Goal: Check status: Check status

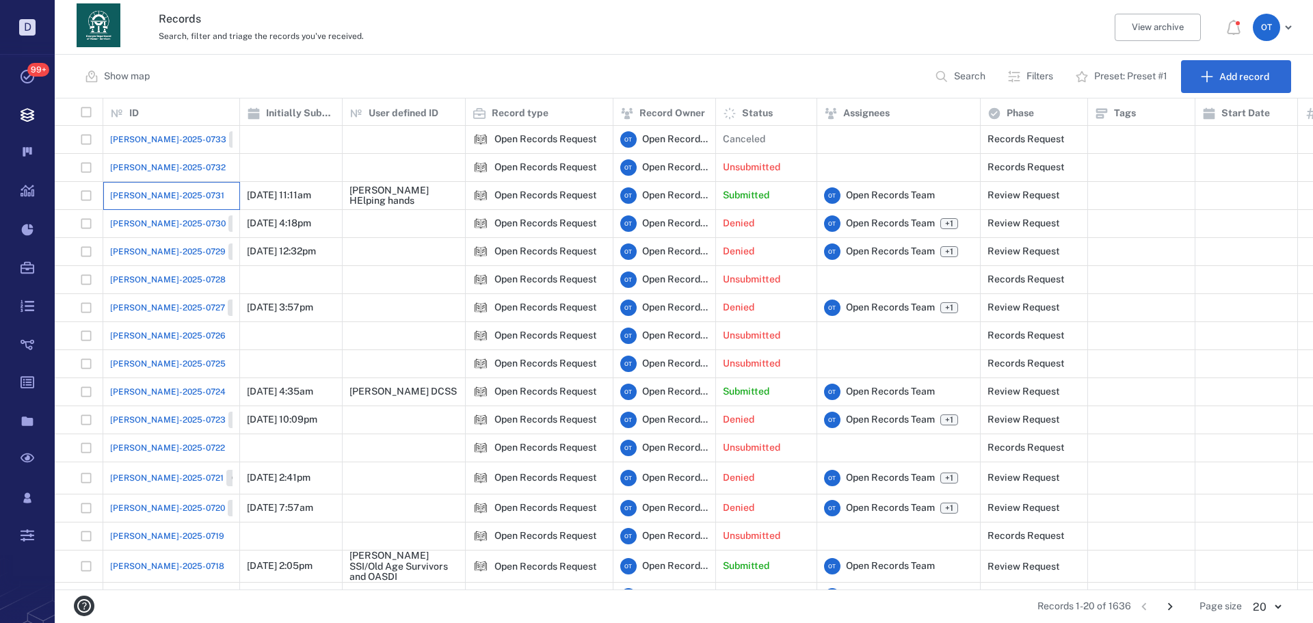
click at [187, 182] on div "[PERSON_NAME]-2025-0731" at bounding box center [171, 195] width 122 height 27
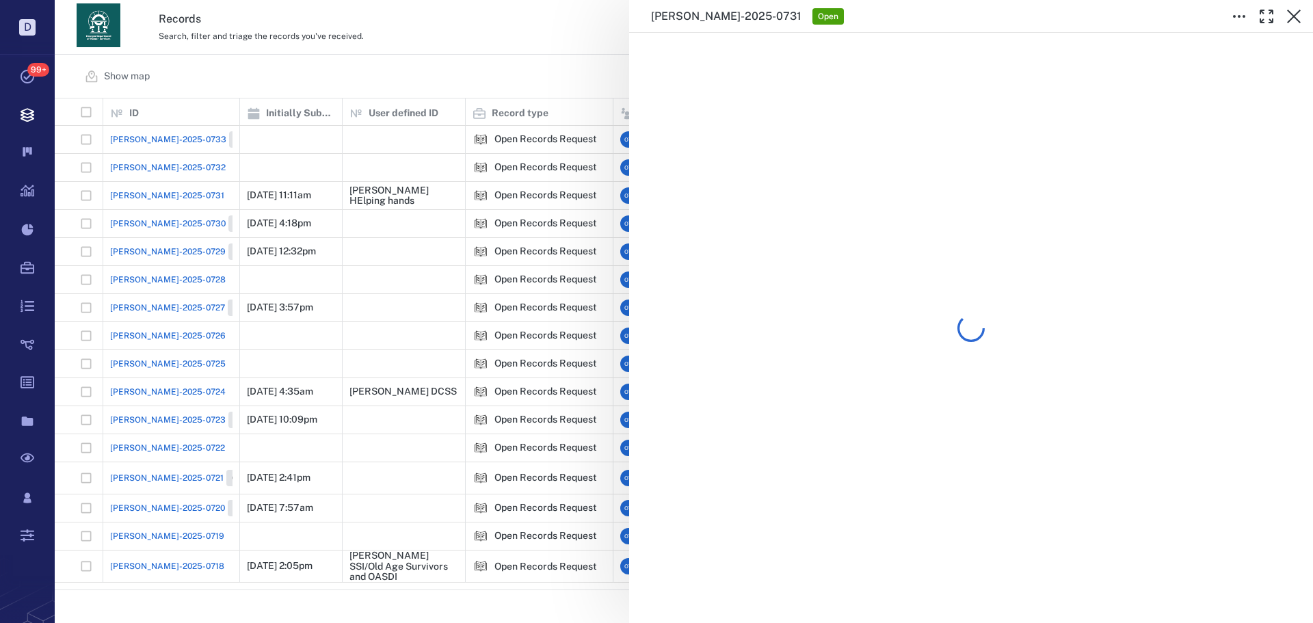
click at [267, 70] on div "[PERSON_NAME]-2025-0731 Open" at bounding box center [684, 311] width 1258 height 623
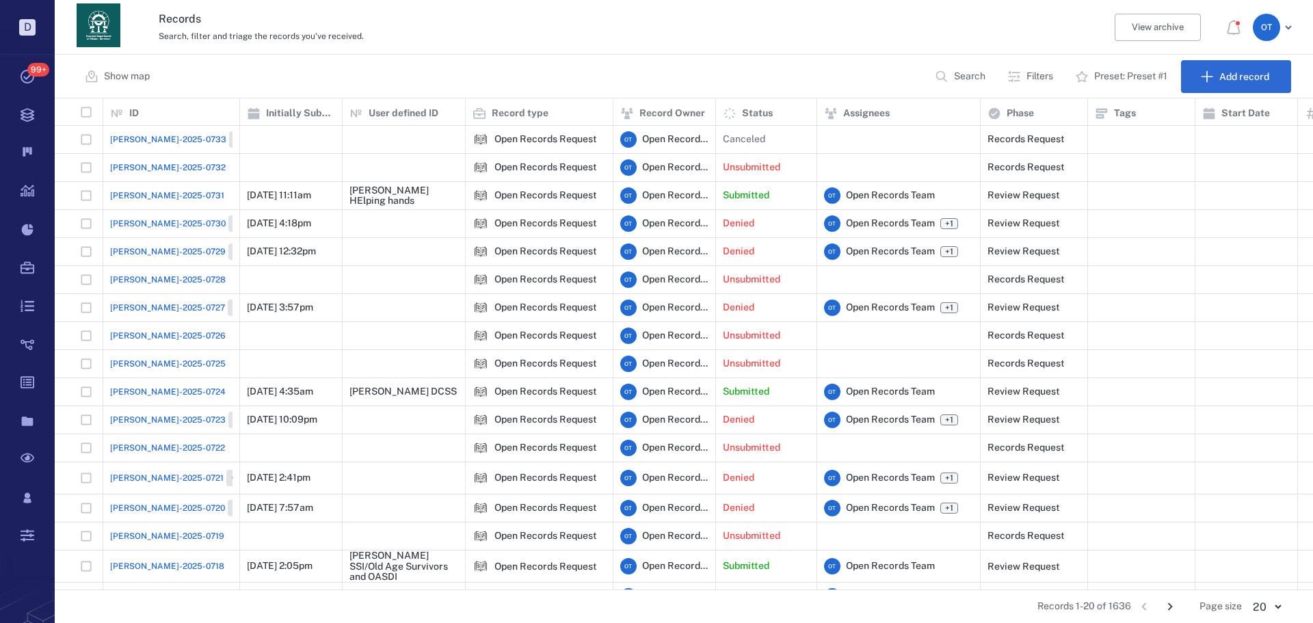
click at [161, 167] on span "[PERSON_NAME]-2025-0732" at bounding box center [168, 167] width 116 height 12
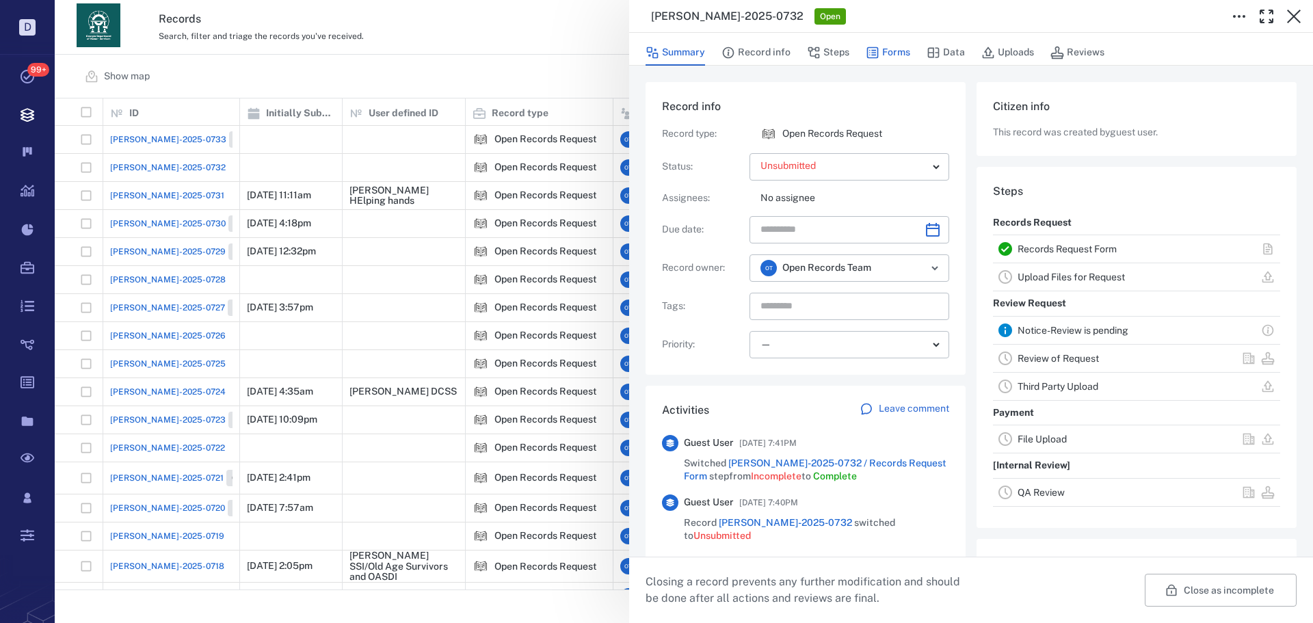
click at [885, 59] on button "Forms" at bounding box center [888, 53] width 44 height 26
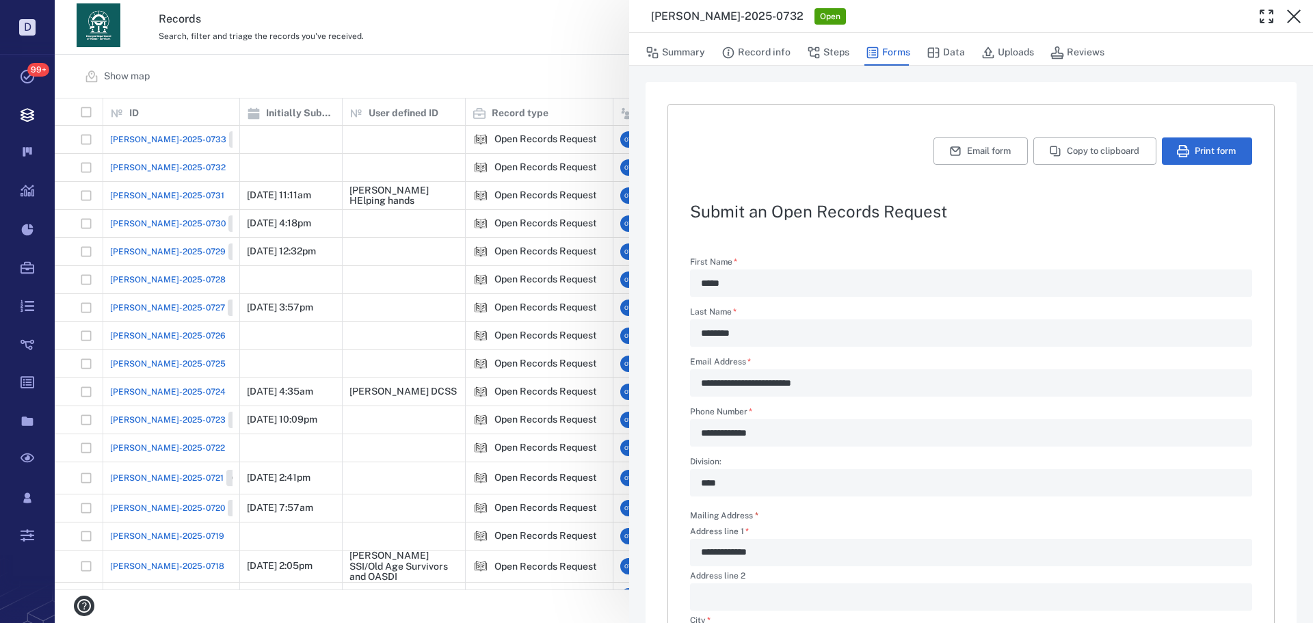
scroll to position [330, 0]
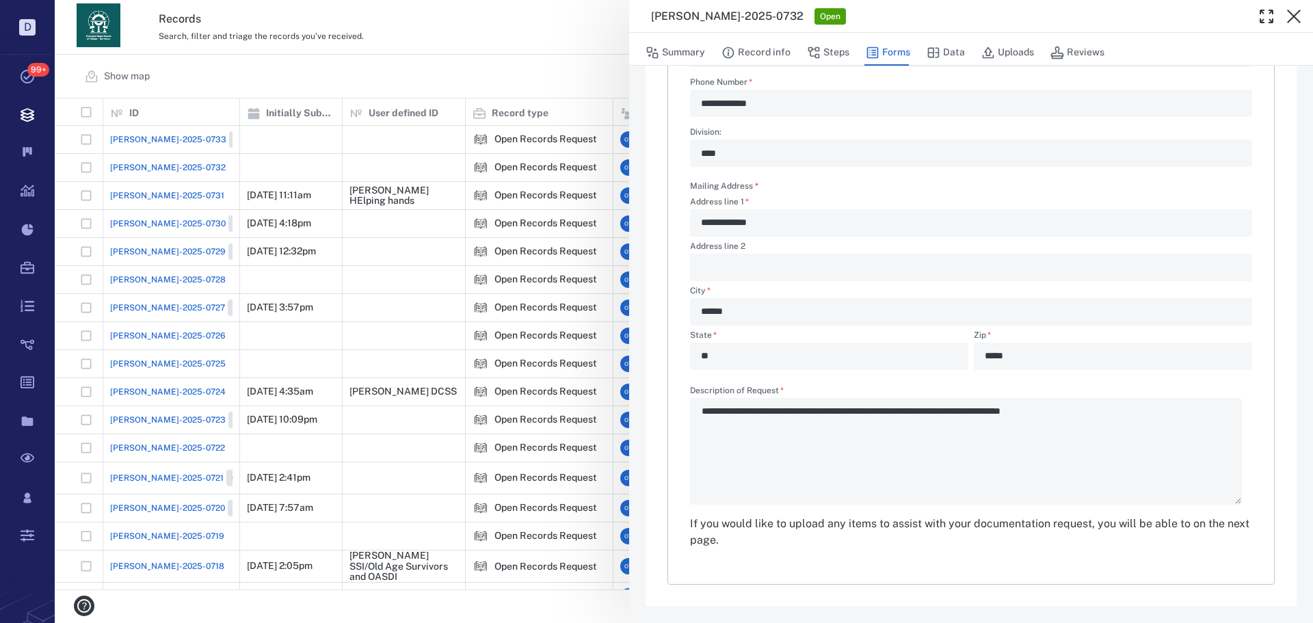
click at [490, 75] on div "**********" at bounding box center [684, 311] width 1258 height 623
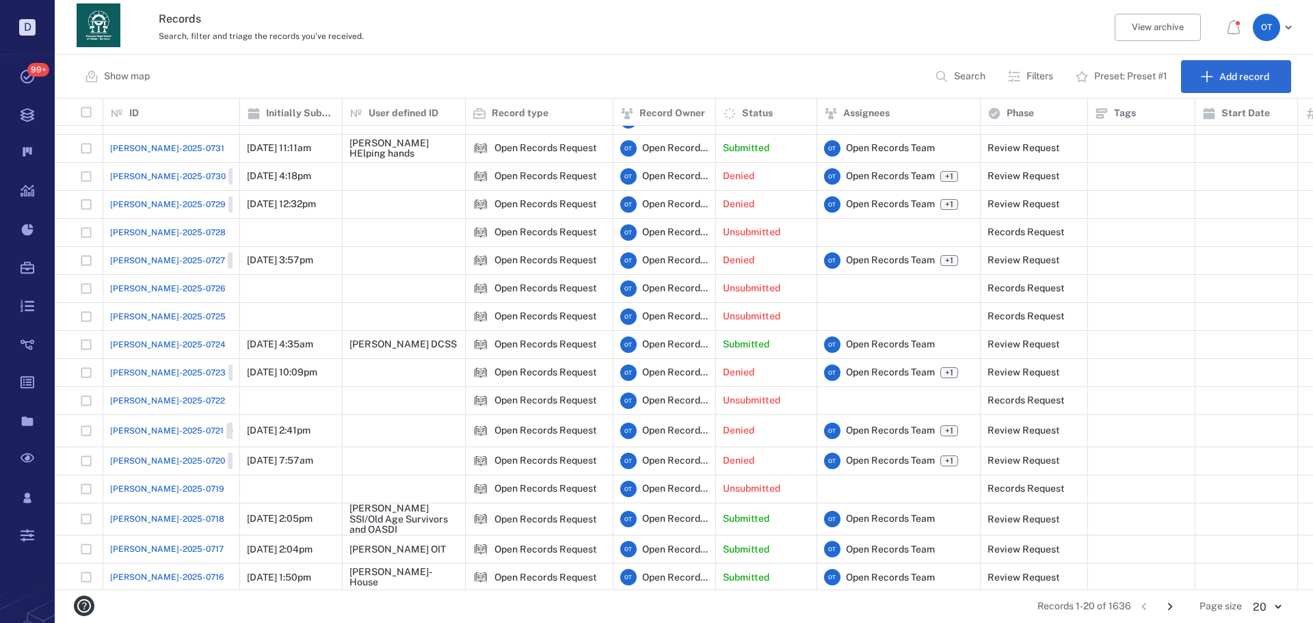
scroll to position [111, 0]
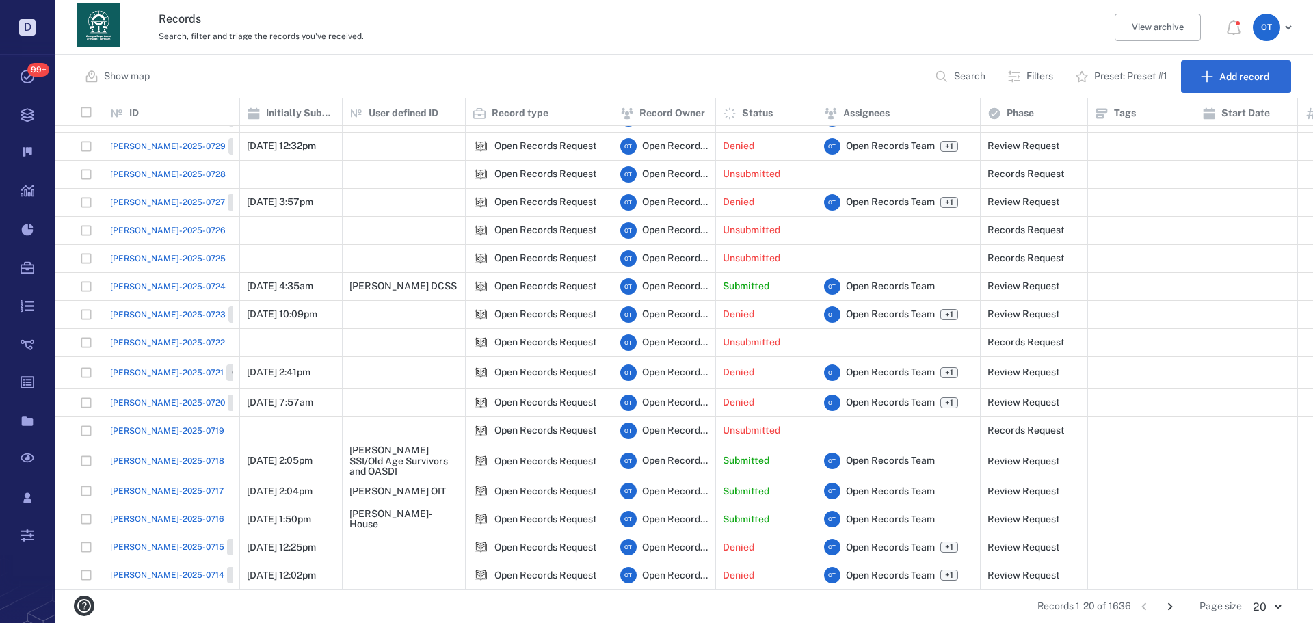
click at [1175, 608] on icon "Go to next page" at bounding box center [1169, 606] width 15 height 15
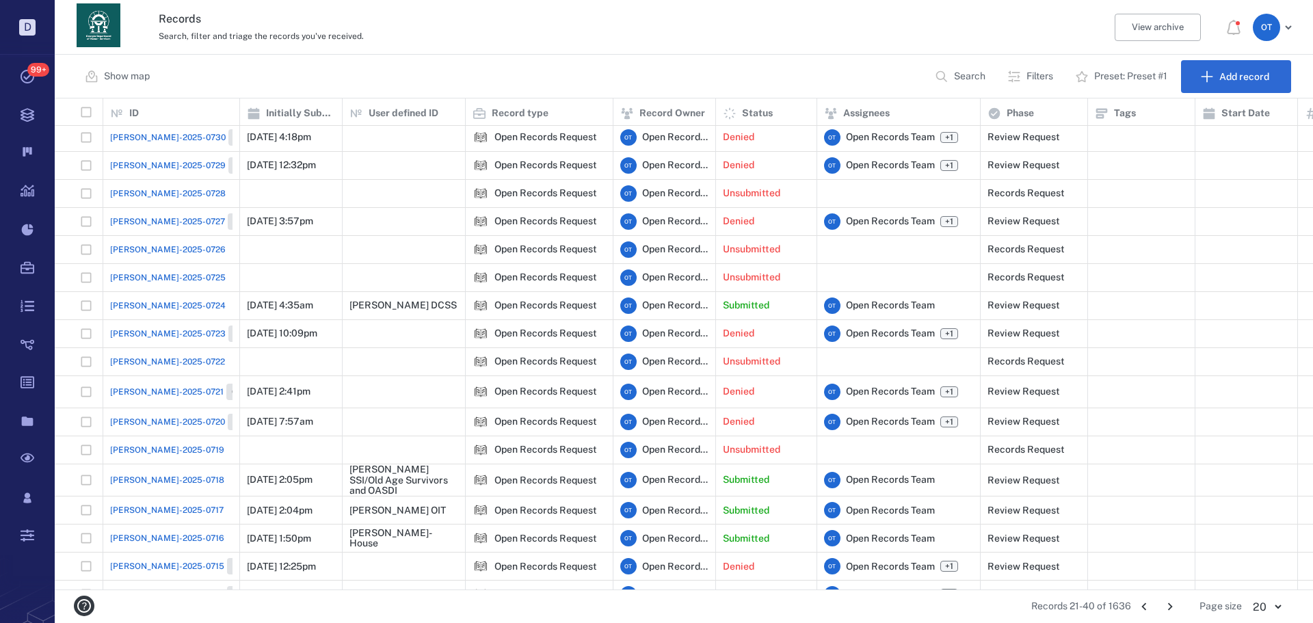
scroll to position [0, 0]
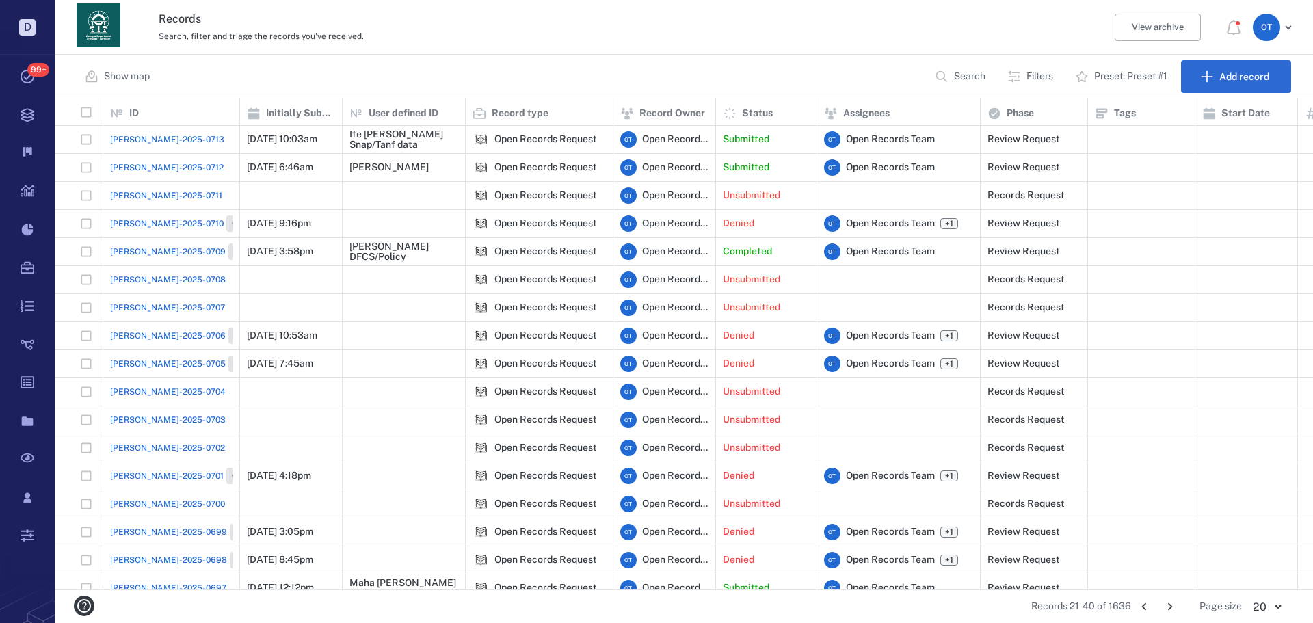
drag, startPoint x: 1136, startPoint y: 604, endPoint x: 1148, endPoint y: 611, distance: 14.4
click at [1136, 604] on button "Go to previous page" at bounding box center [1144, 607] width 22 height 22
